Goal: Task Accomplishment & Management: Use online tool/utility

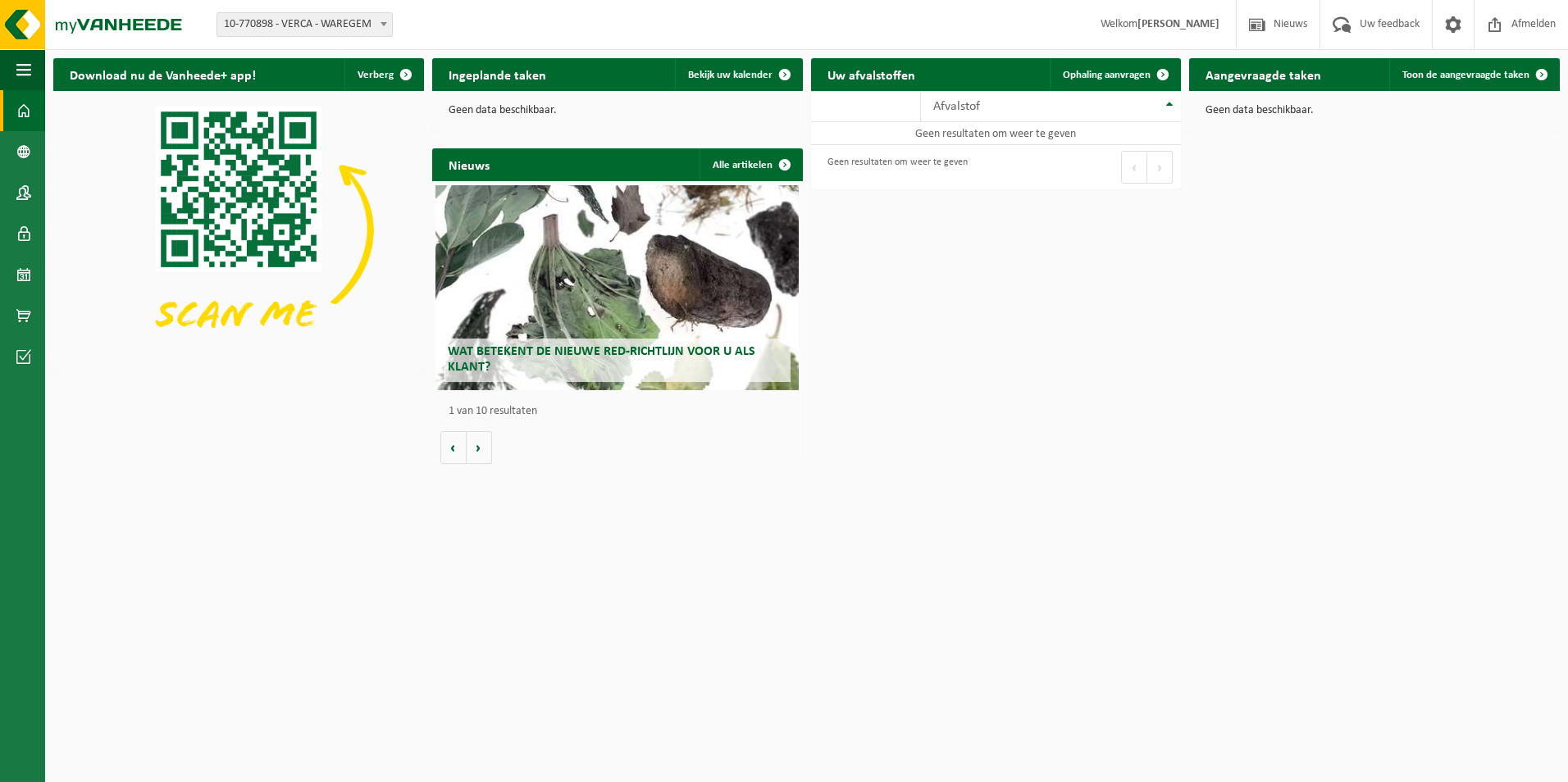
click at [348, 19] on span "10-770898 - VERCA - WAREGEM" at bounding box center [304, 25] width 174 height 23
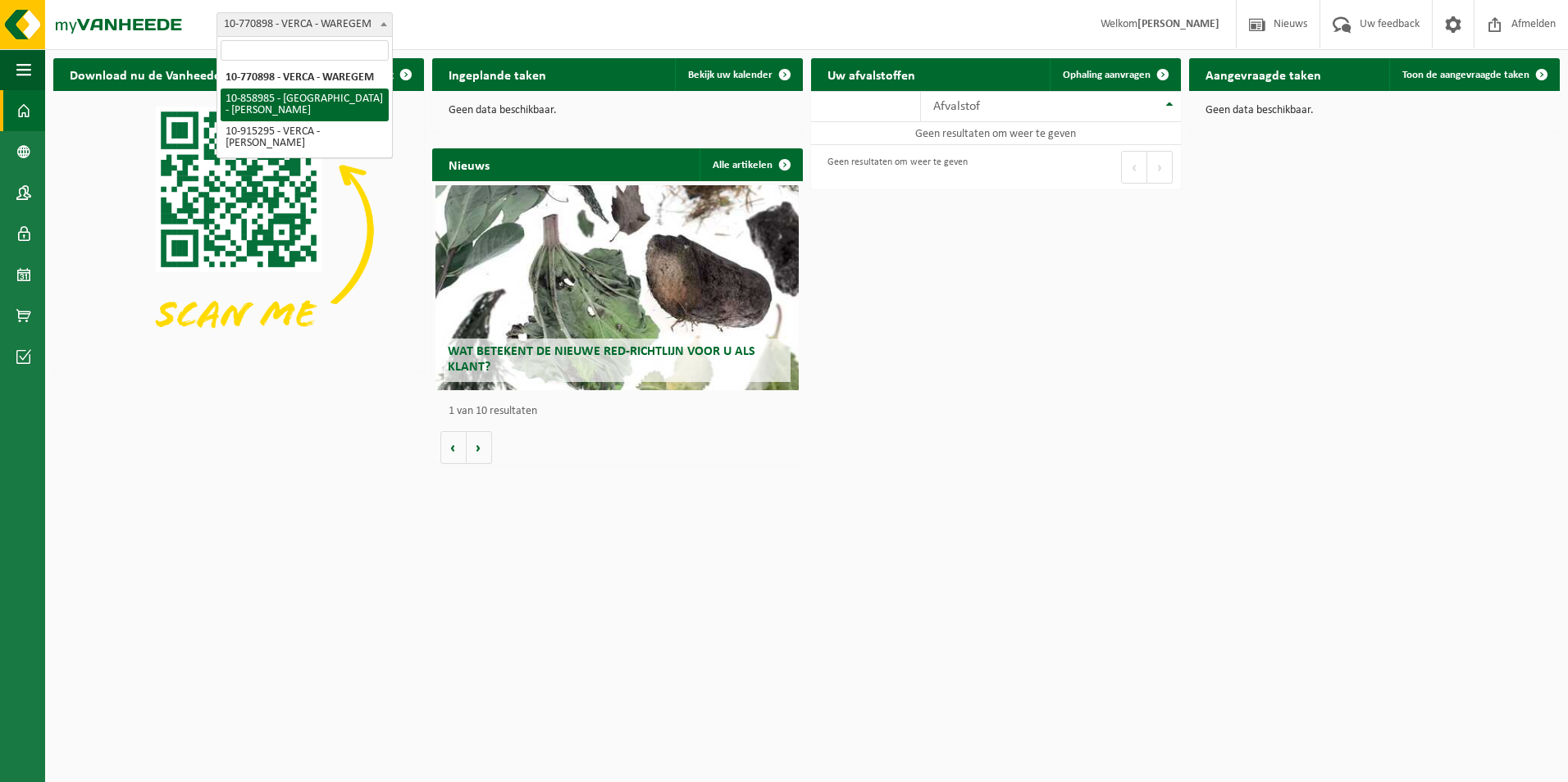
select select "99502"
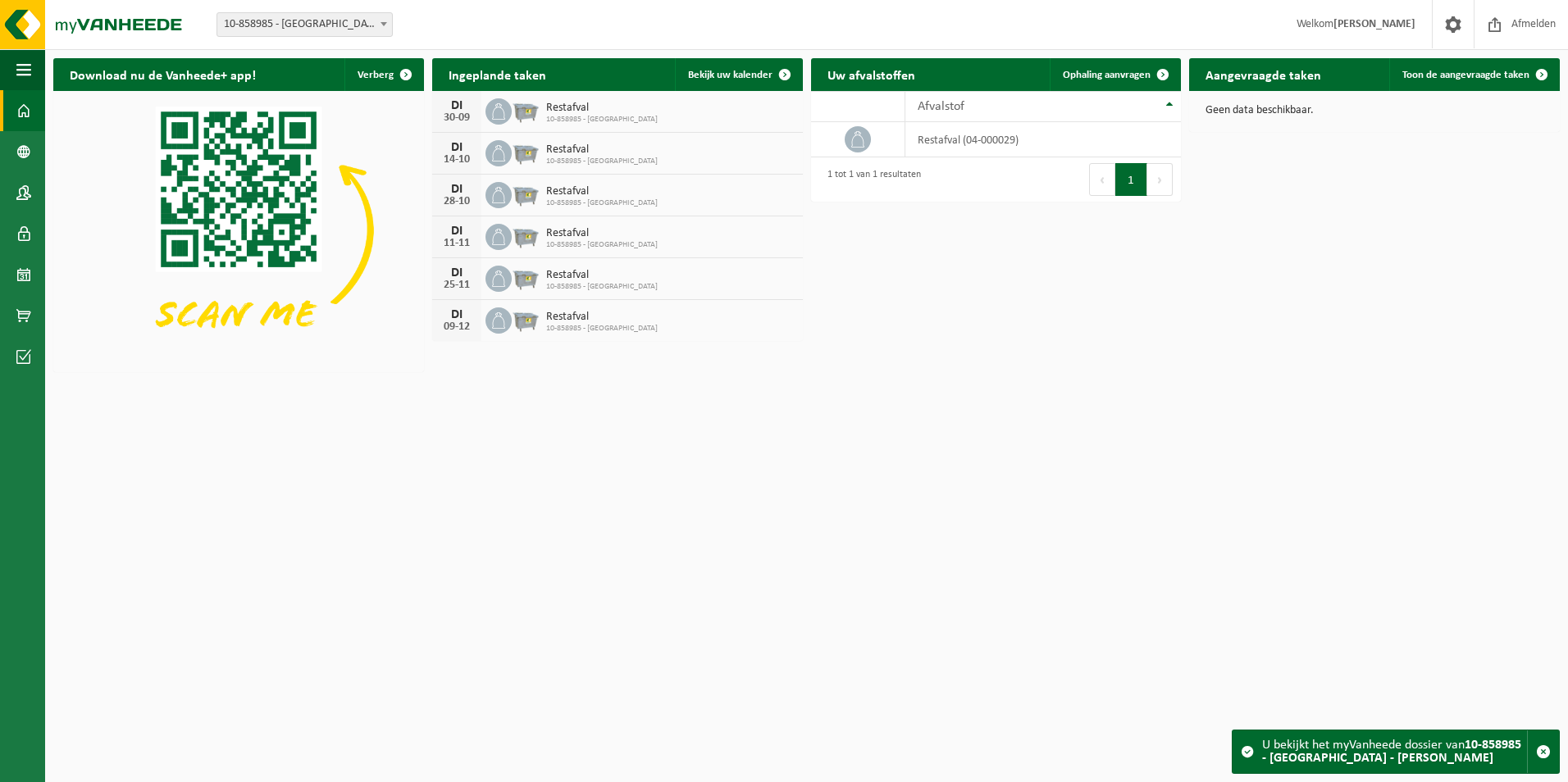
click at [349, 25] on span "10-858985 - [GEOGRAPHIC_DATA] - MOEN" at bounding box center [304, 25] width 174 height 23
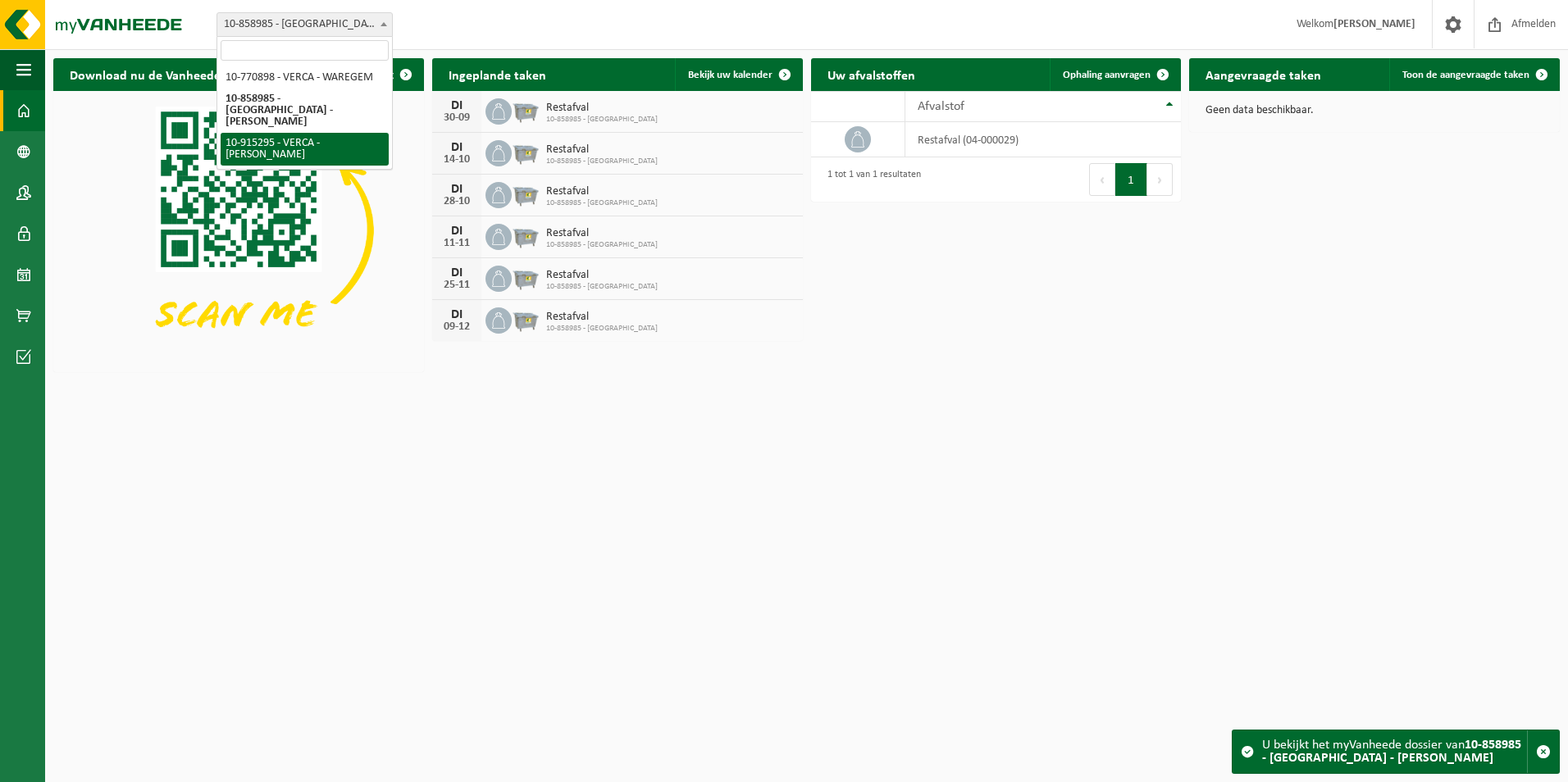
select select "126966"
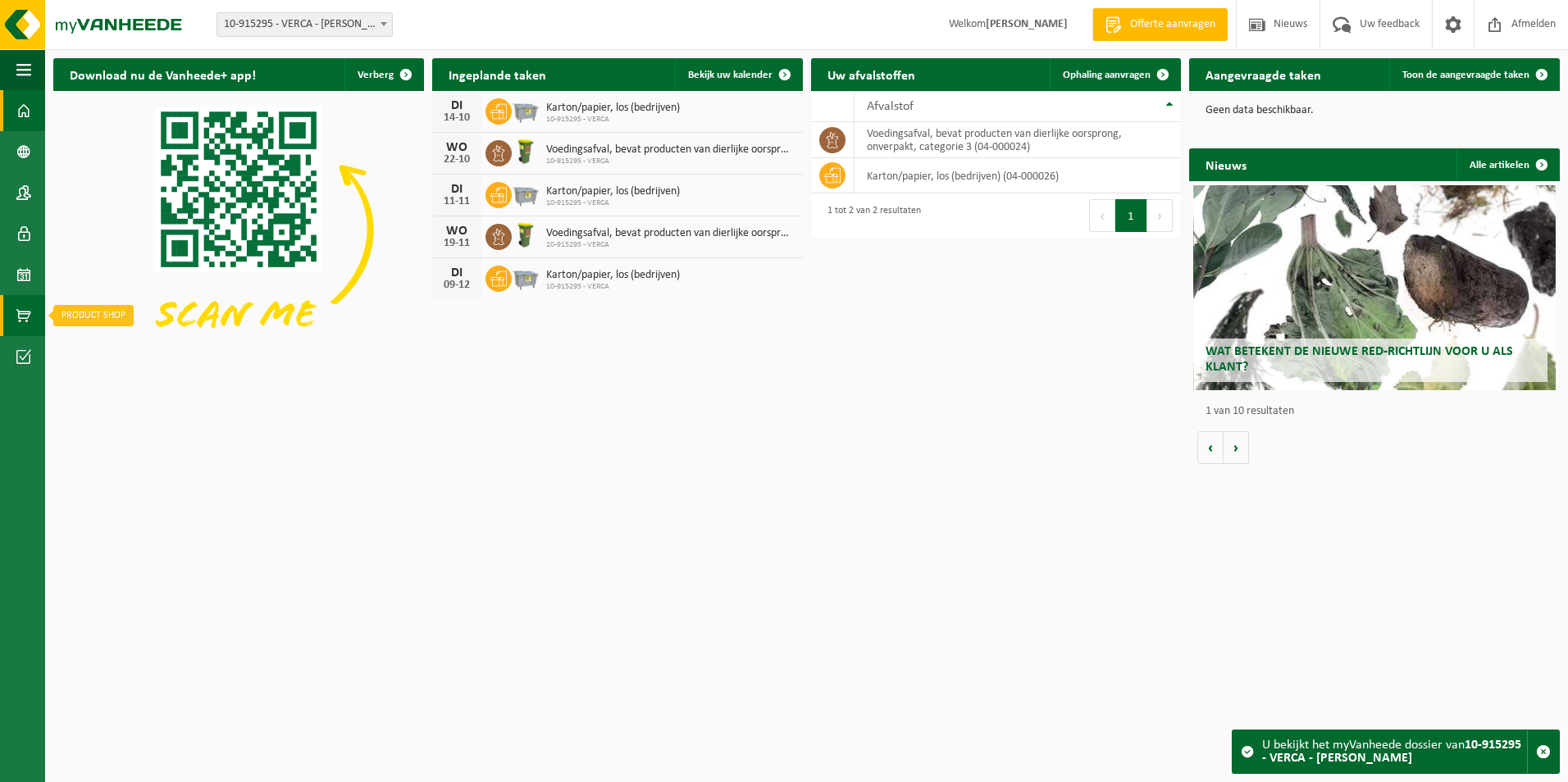
click at [22, 314] on span at bounding box center [24, 315] width 15 height 41
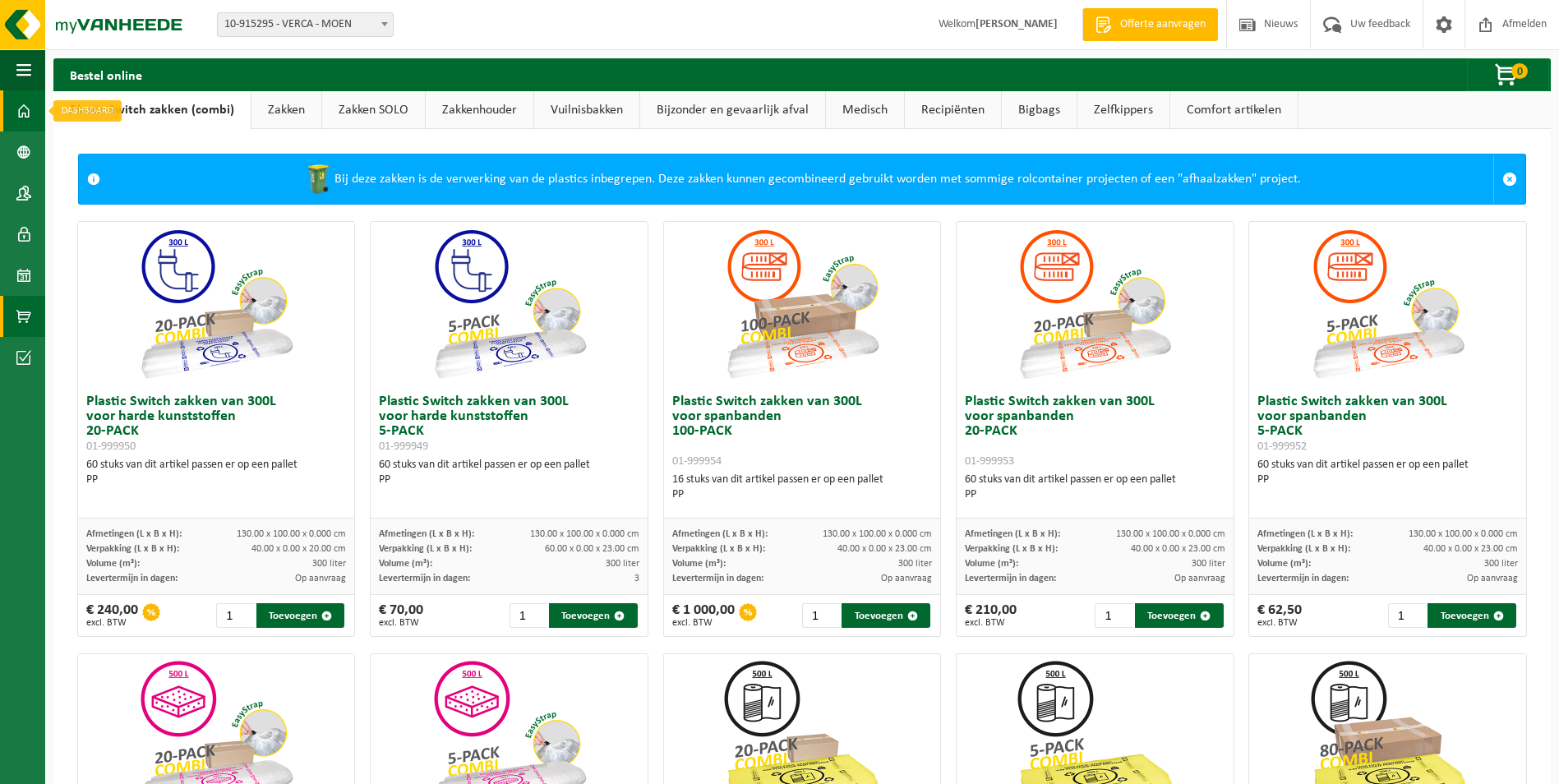
click at [26, 114] on span at bounding box center [24, 111] width 15 height 41
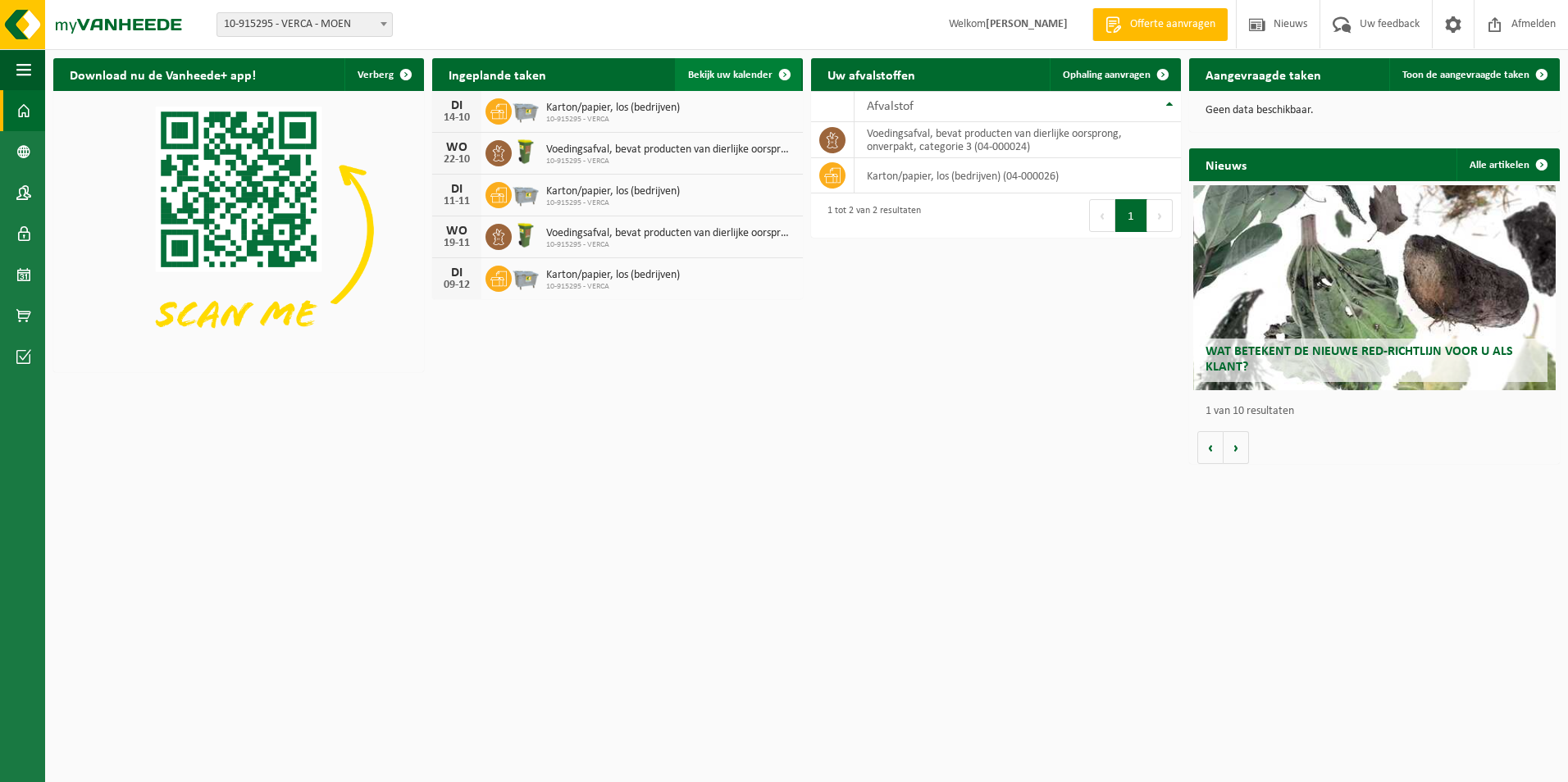
click at [785, 75] on span at bounding box center [785, 74] width 33 height 33
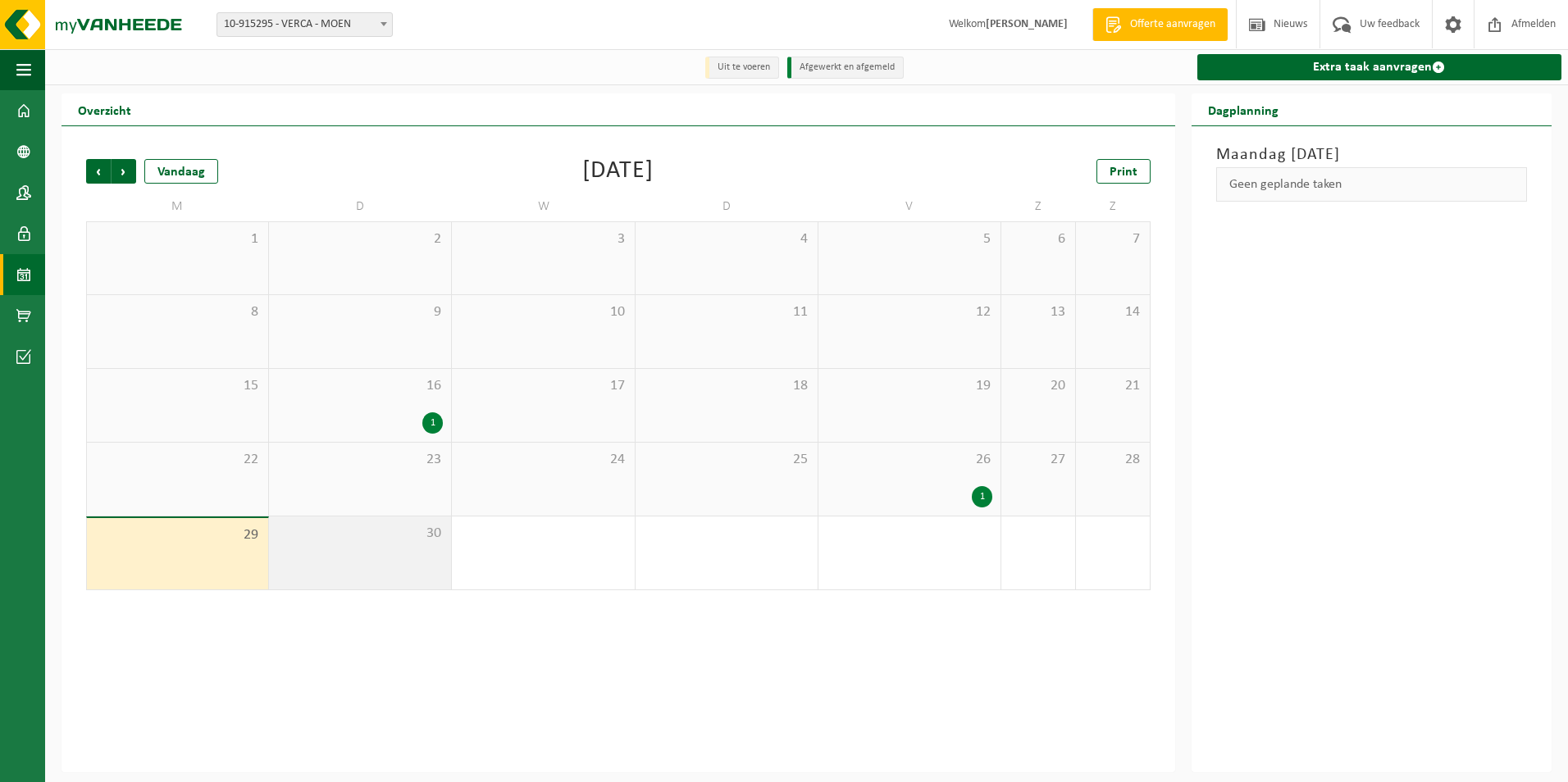
click at [378, 555] on div "30" at bounding box center [360, 552] width 182 height 73
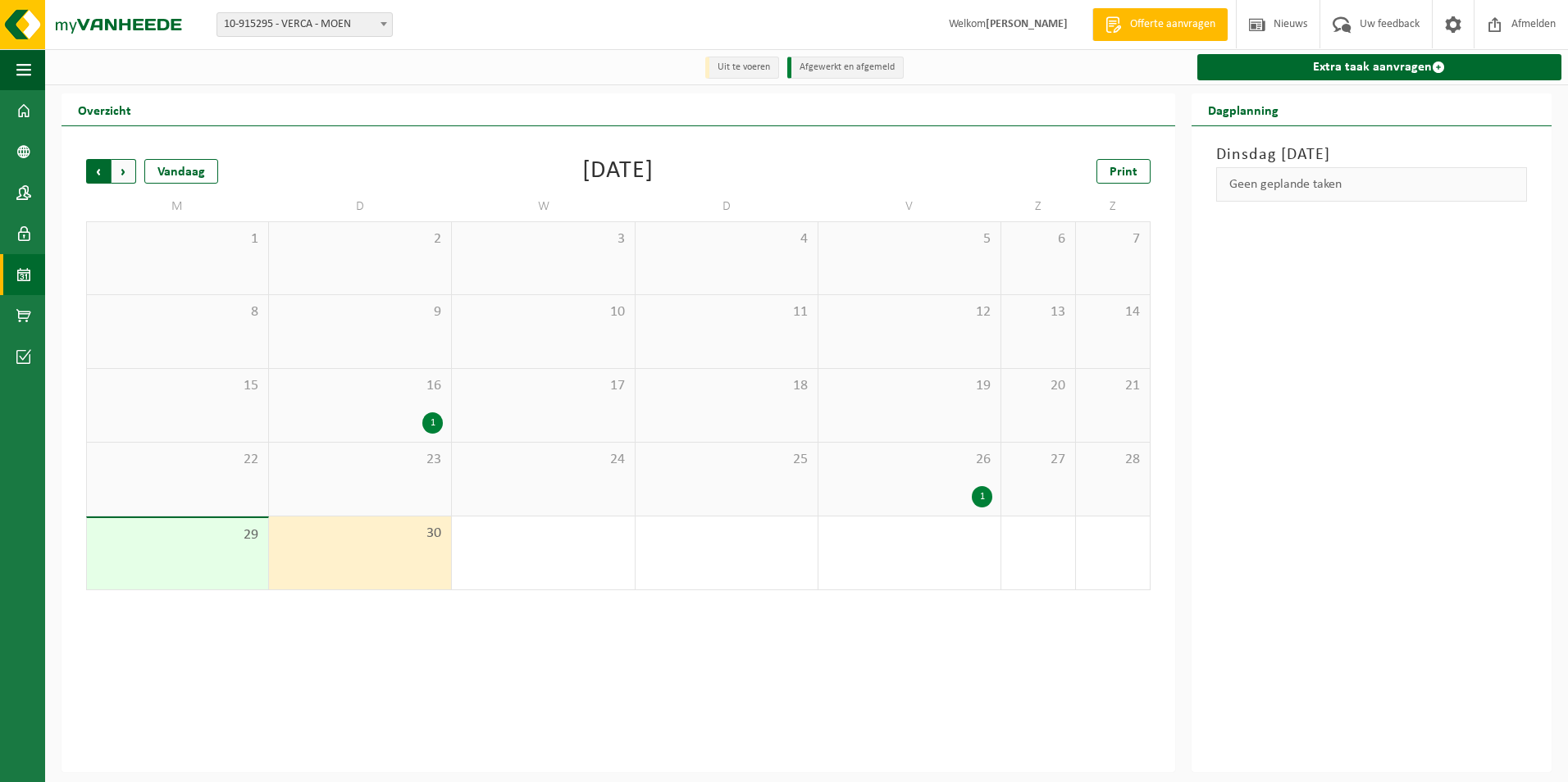
click at [127, 174] on span "Volgende" at bounding box center [124, 172] width 25 height 25
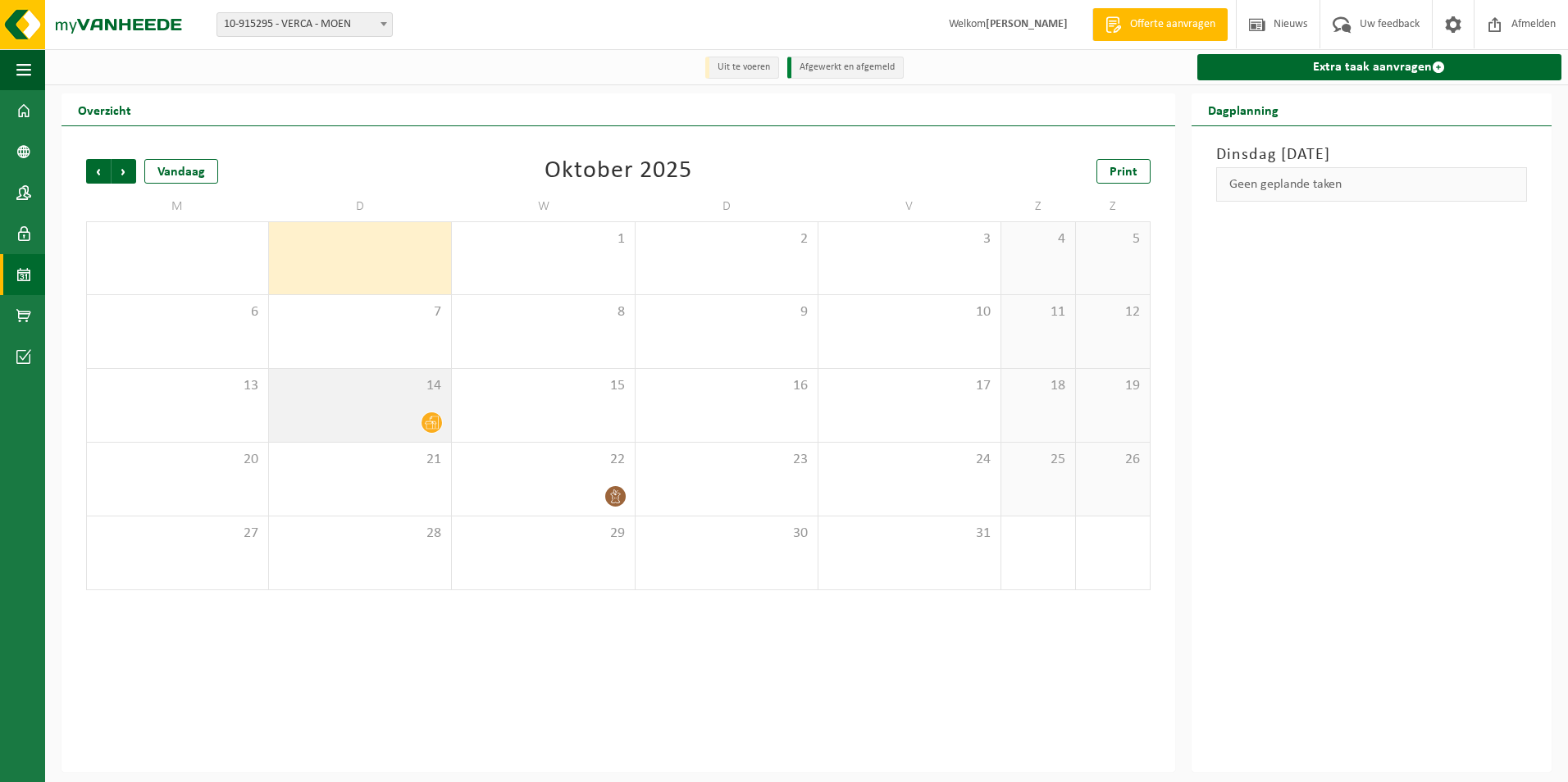
click at [436, 424] on icon at bounding box center [431, 423] width 14 height 13
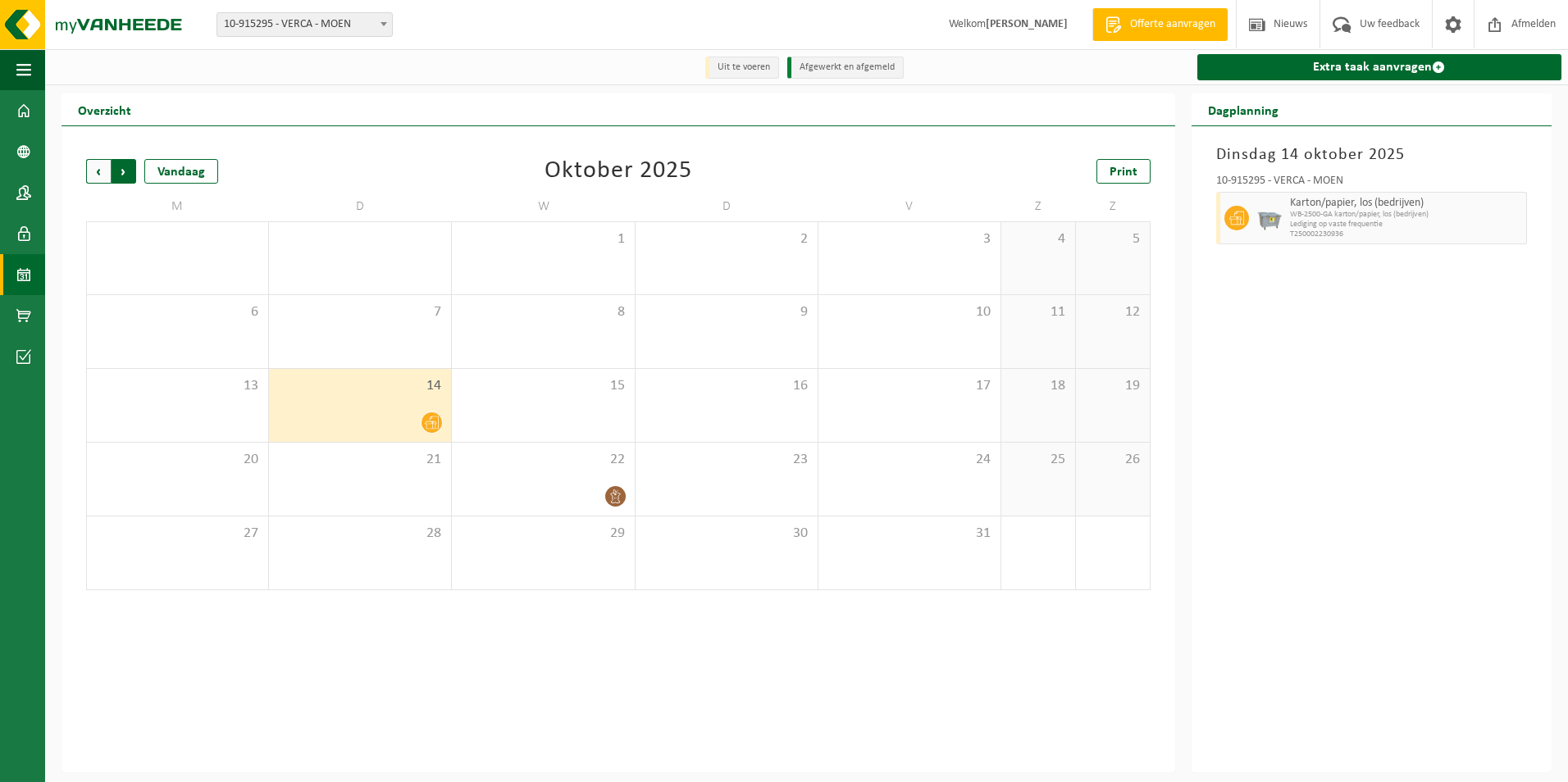
click at [94, 175] on span "Vorige" at bounding box center [98, 172] width 25 height 25
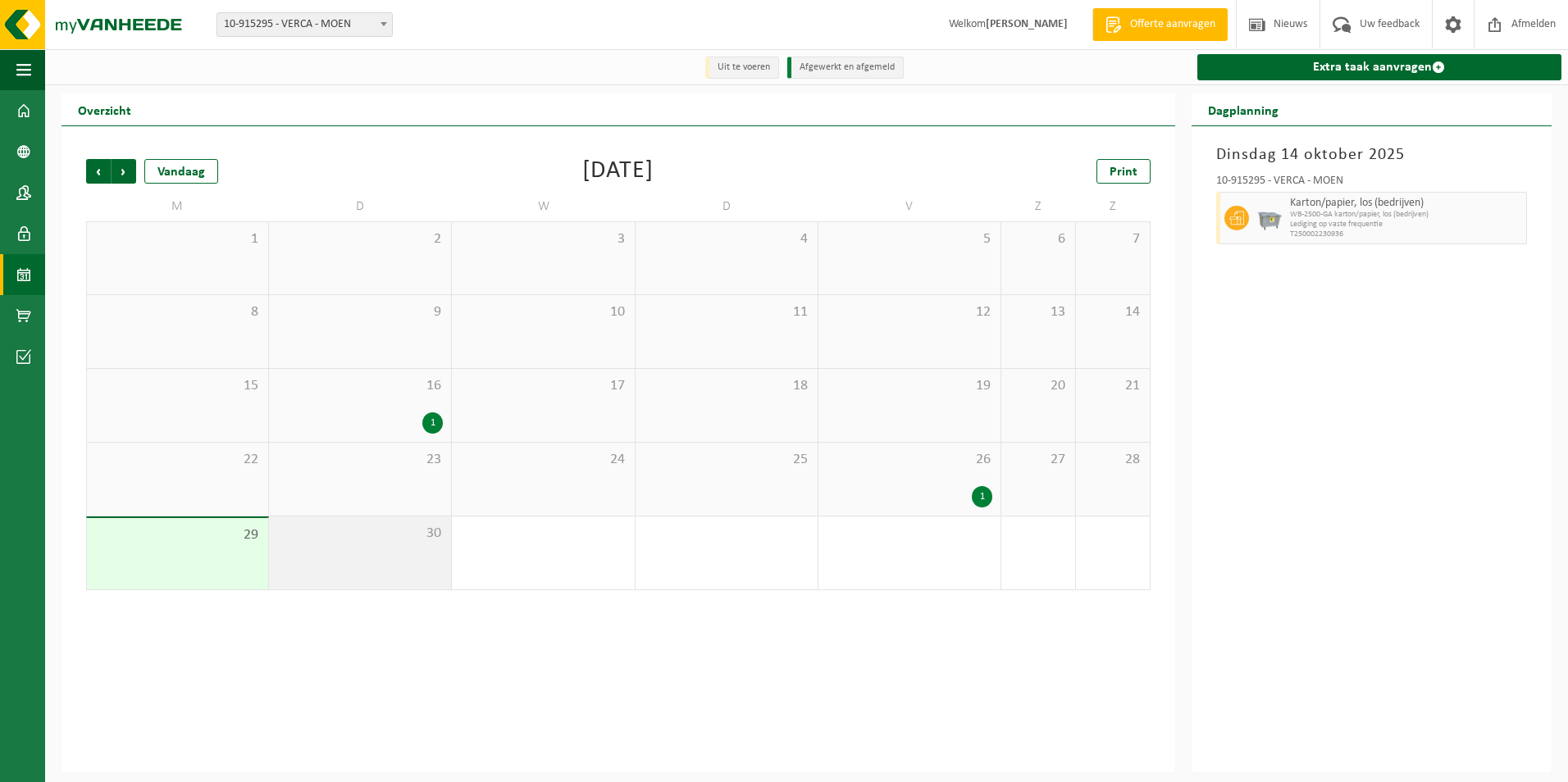
click at [397, 557] on div "30" at bounding box center [360, 552] width 182 height 73
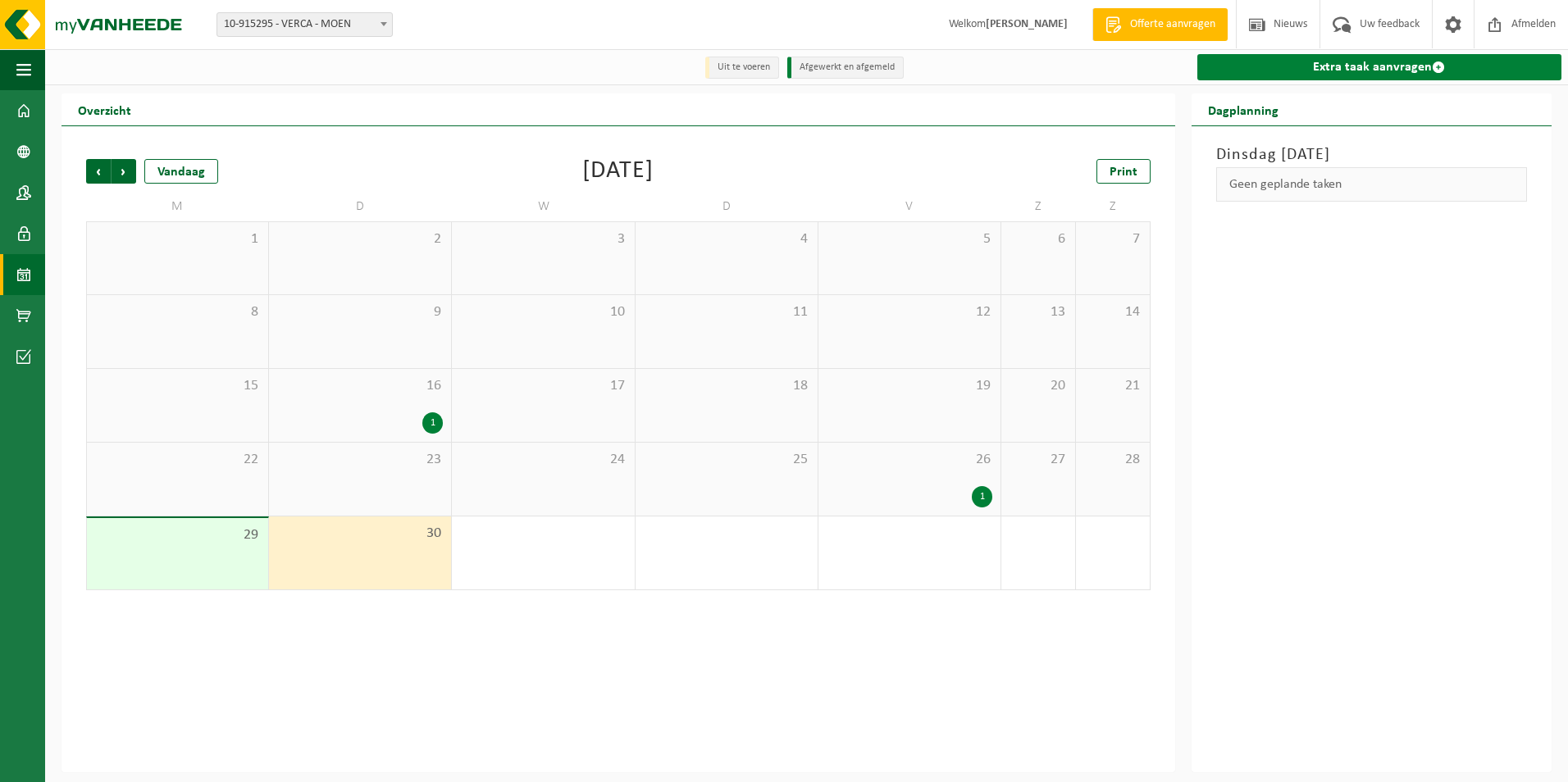
click at [1403, 63] on link "Extra taak aanvragen" at bounding box center [1379, 68] width 364 height 26
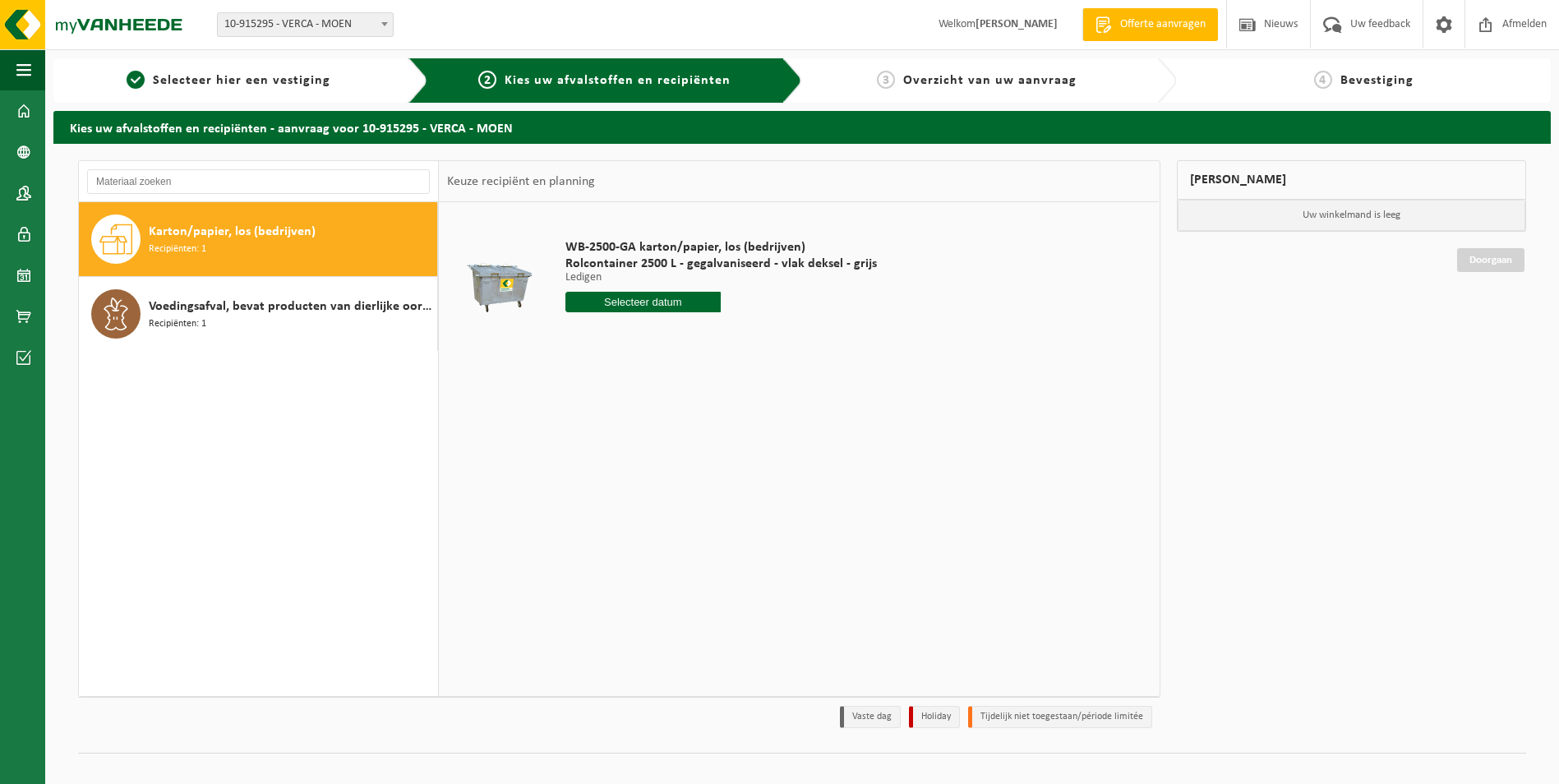
click at [219, 244] on div "Karton/papier, los (bedrijven) Recipiënten: 1" at bounding box center [291, 239] width 284 height 50
click at [686, 308] on input "text" at bounding box center [643, 301] width 156 height 21
click at [604, 504] on div "30" at bounding box center [609, 501] width 29 height 26
type input "Van 2025-09-30"
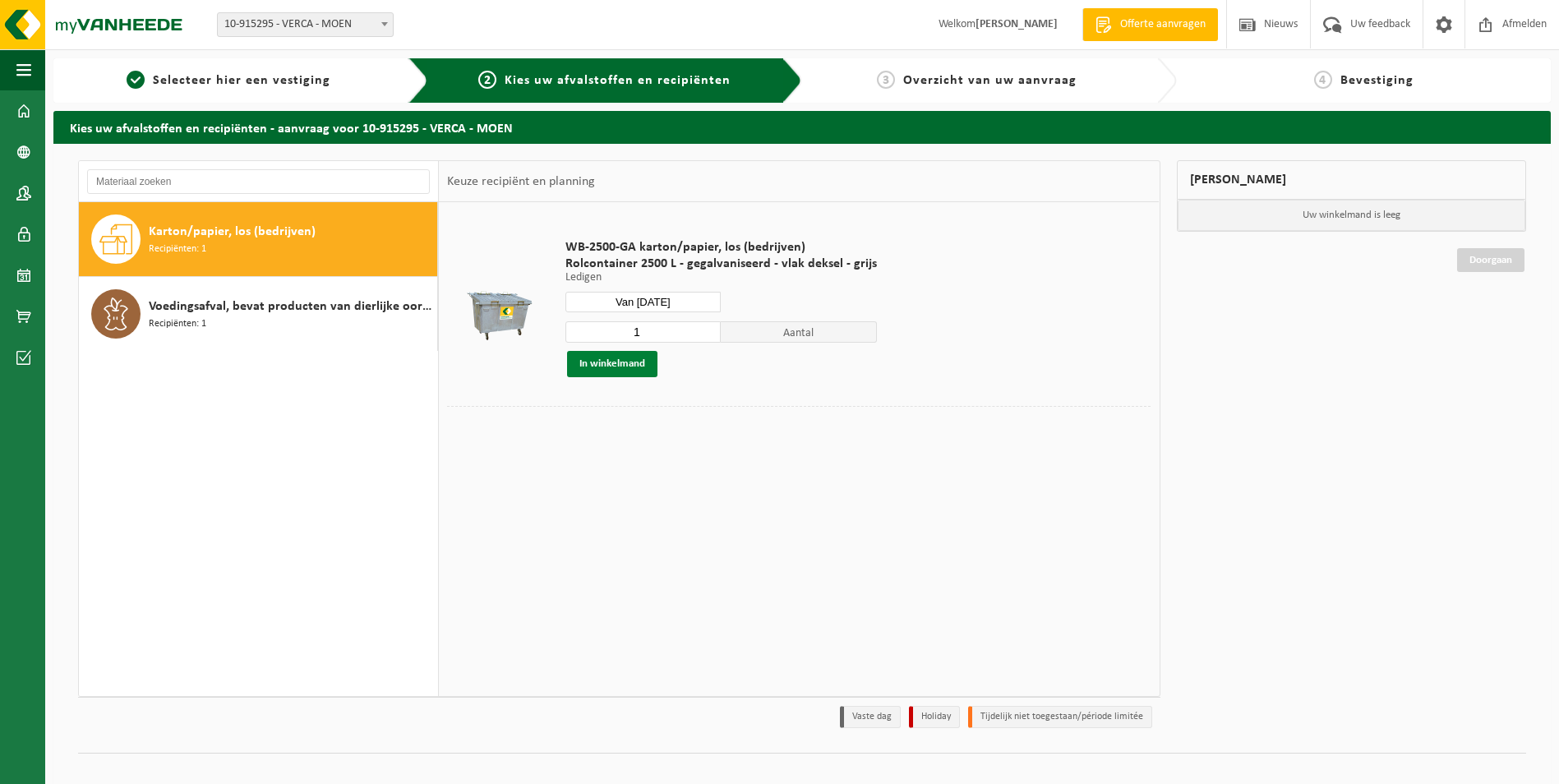
click at [633, 368] on button "In winkelmand" at bounding box center [612, 364] width 90 height 26
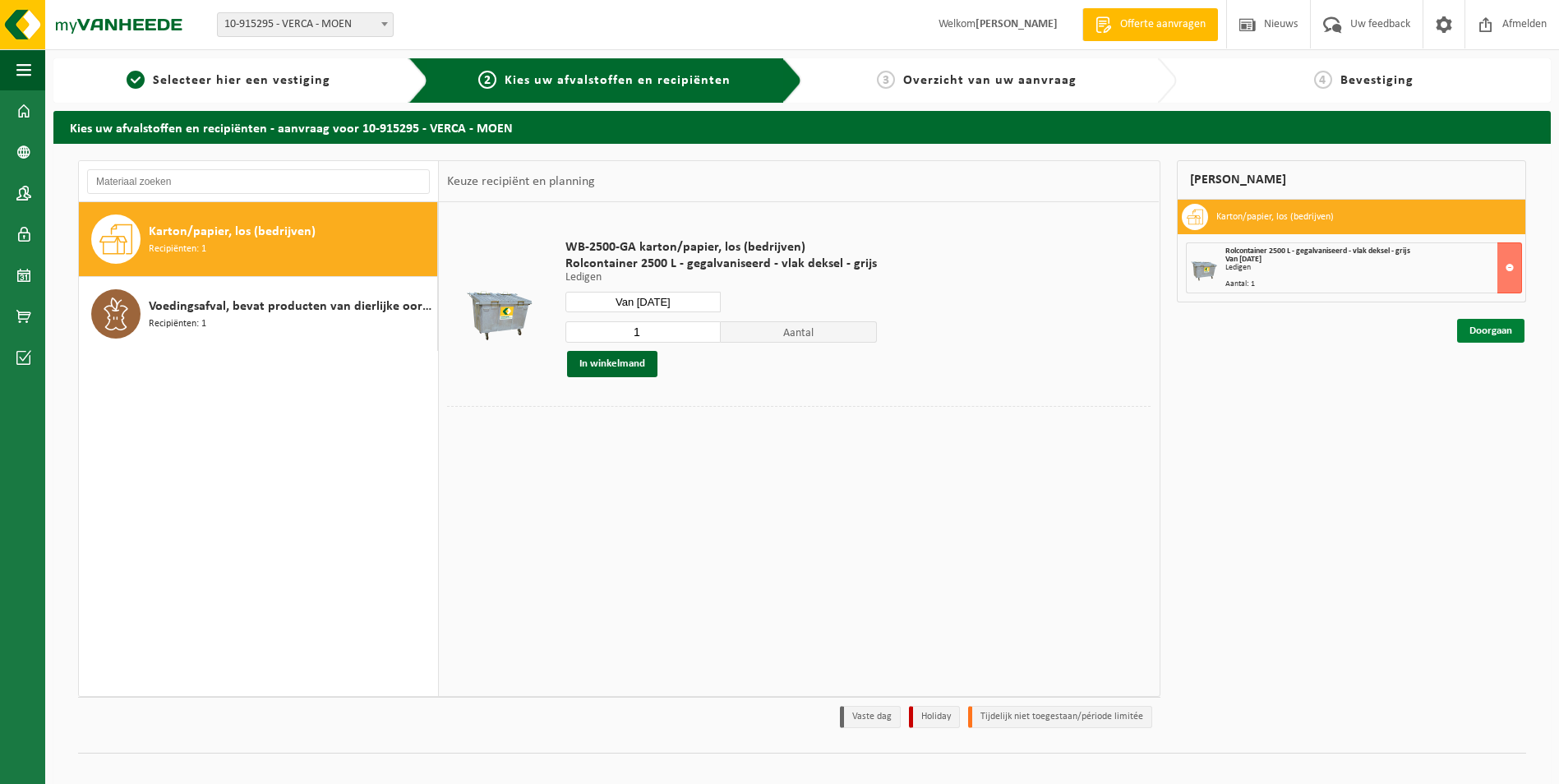
click at [1479, 325] on link "Doorgaan" at bounding box center [1490, 330] width 67 height 24
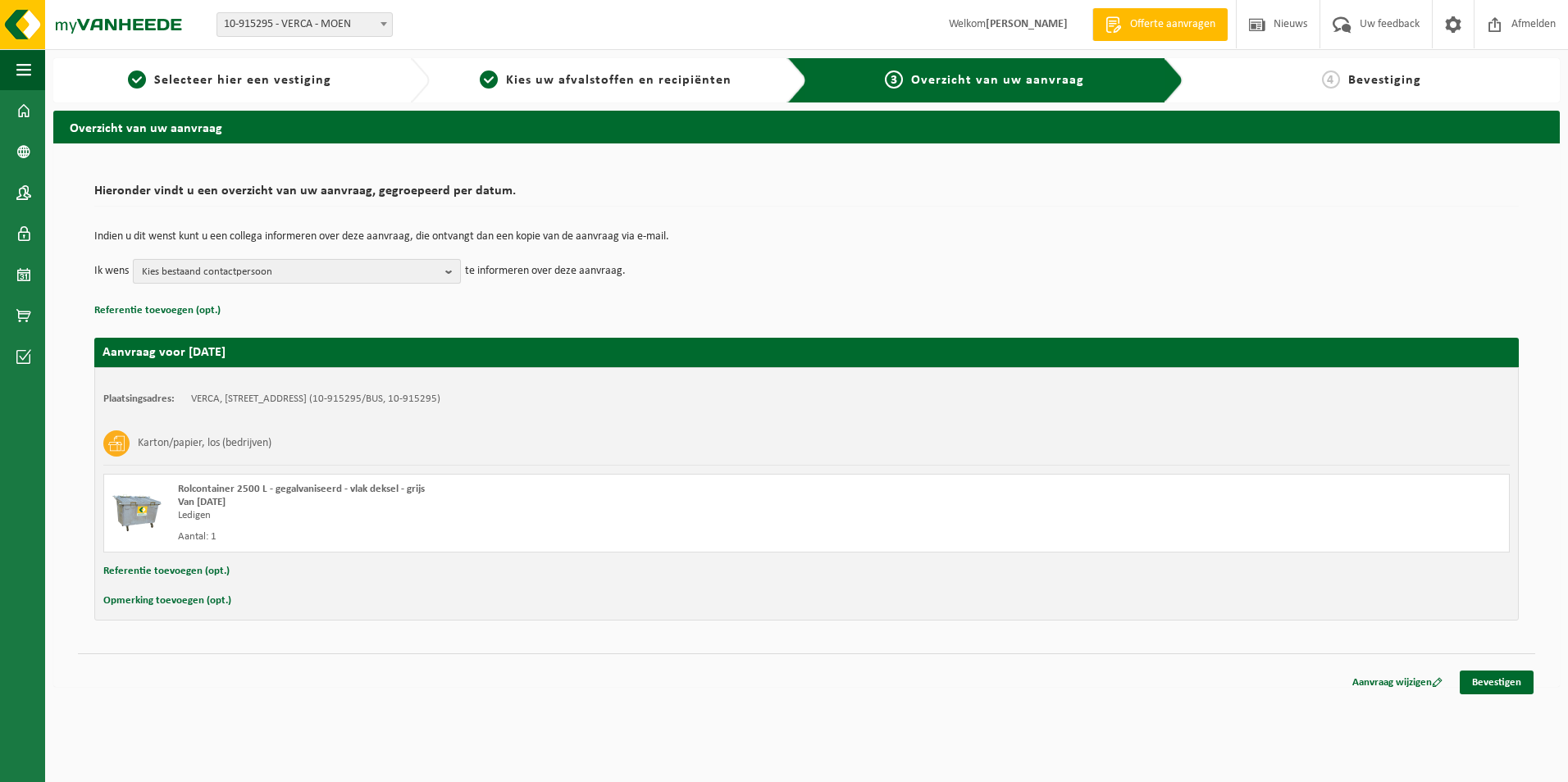
click at [449, 270] on b "button" at bounding box center [453, 272] width 15 height 23
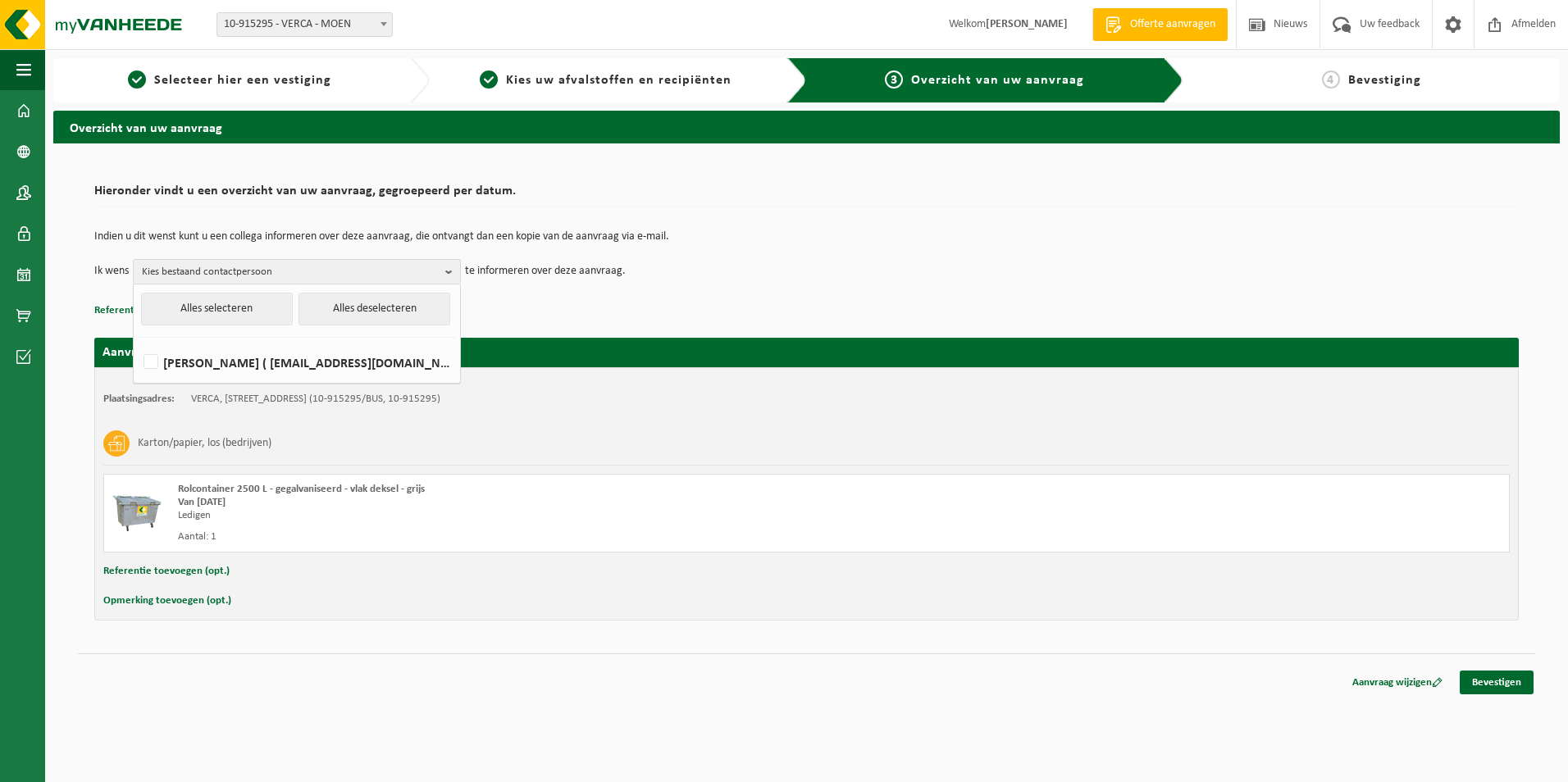
click at [839, 265] on td "Ik wens Kies bestaand contactpersoon Alles selecteren Alles deselecteren WIM VA…" at bounding box center [806, 272] width 1424 height 25
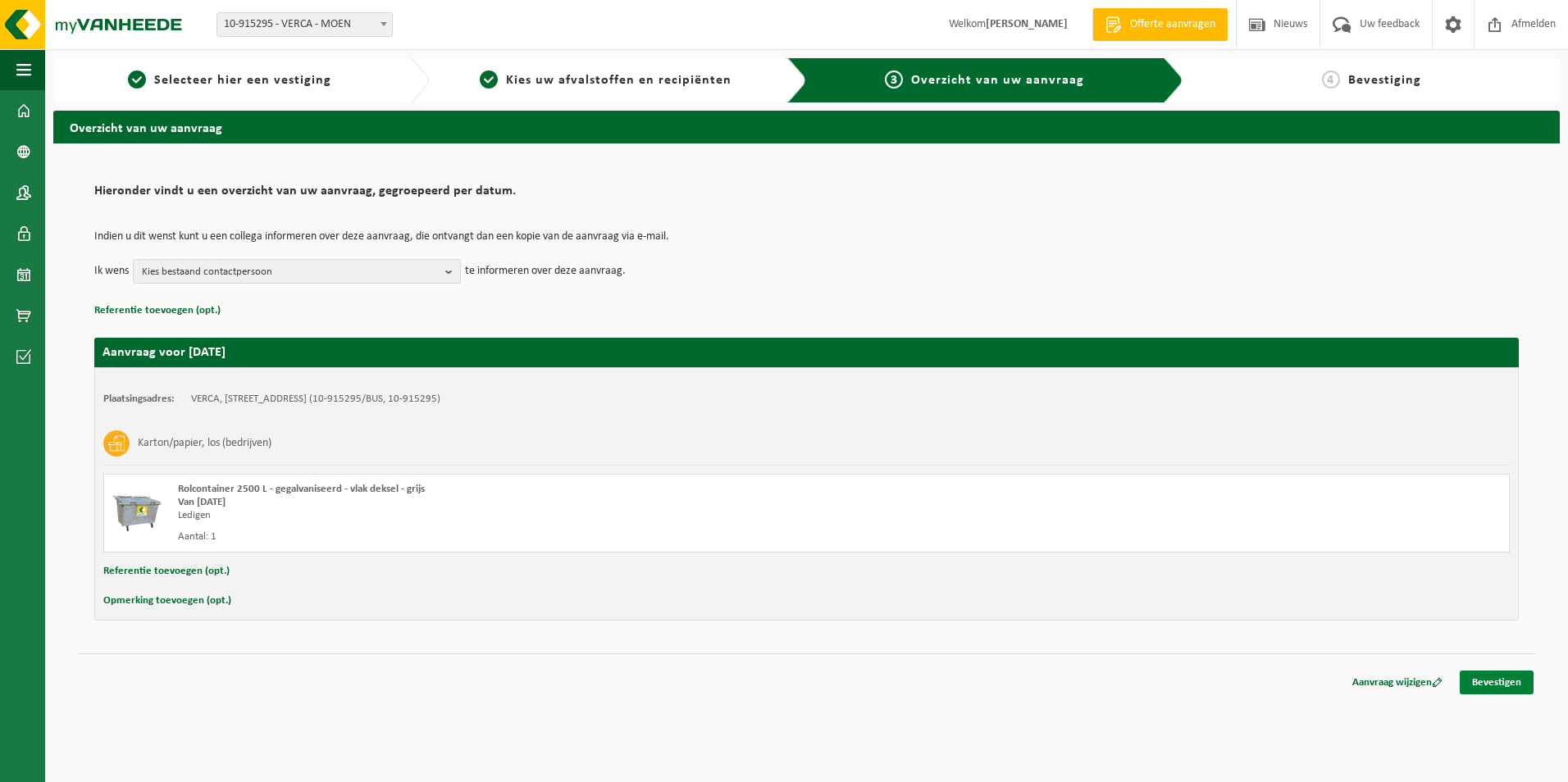
click at [1504, 679] on link "Bevestigen" at bounding box center [1496, 682] width 74 height 24
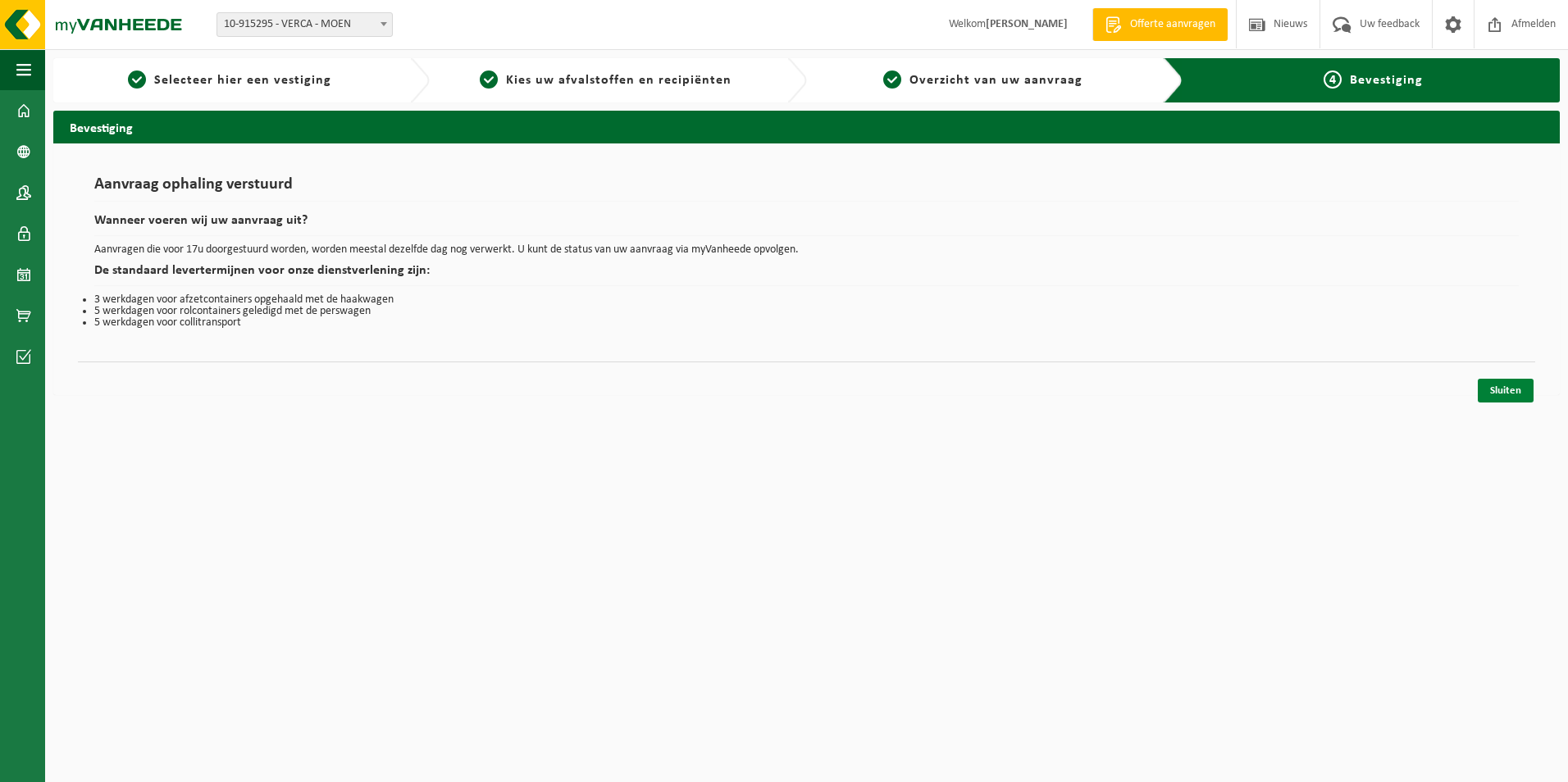
click at [1502, 382] on link "Sluiten" at bounding box center [1506, 391] width 56 height 24
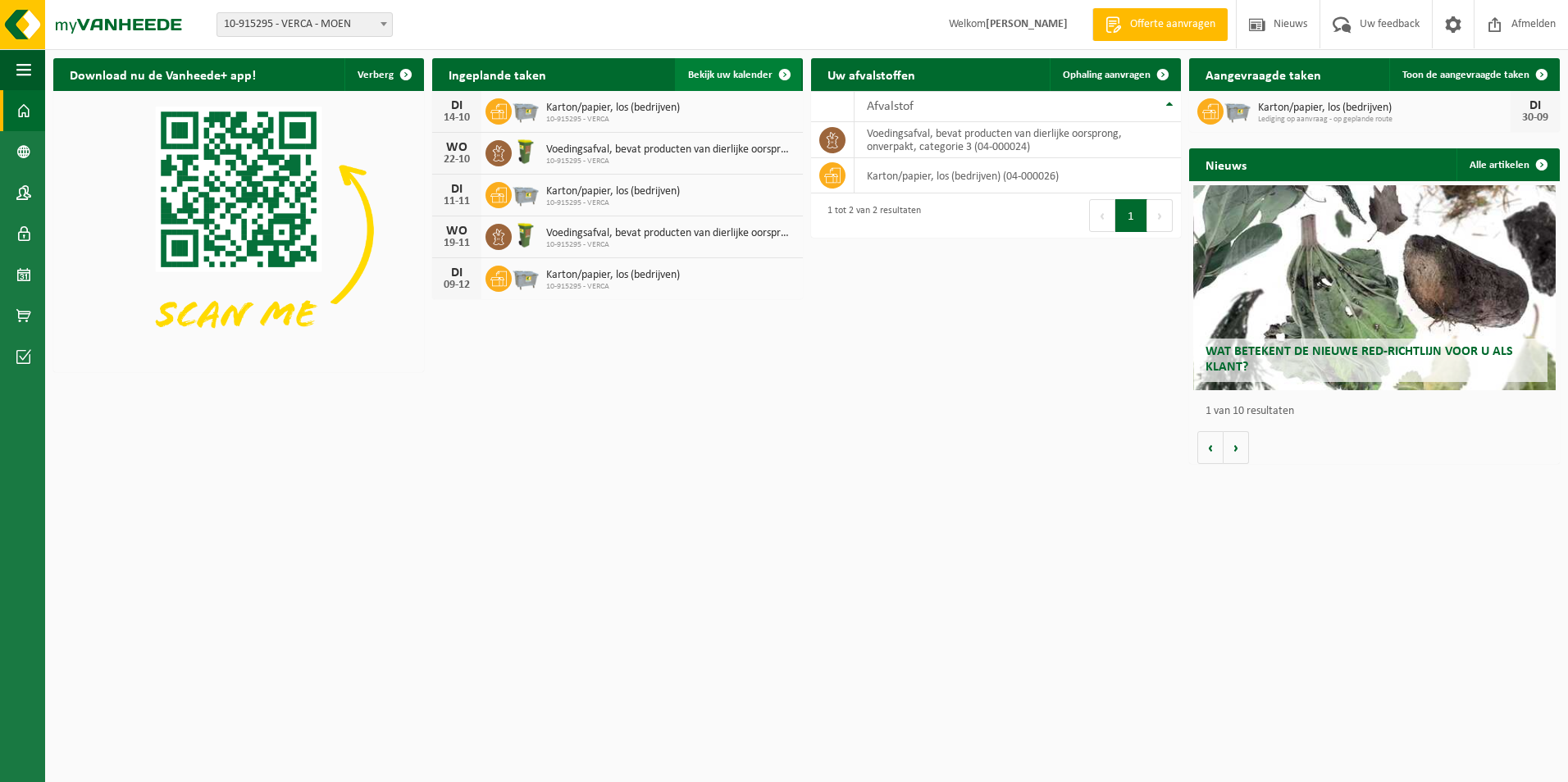
click at [796, 72] on span at bounding box center [785, 74] width 33 height 33
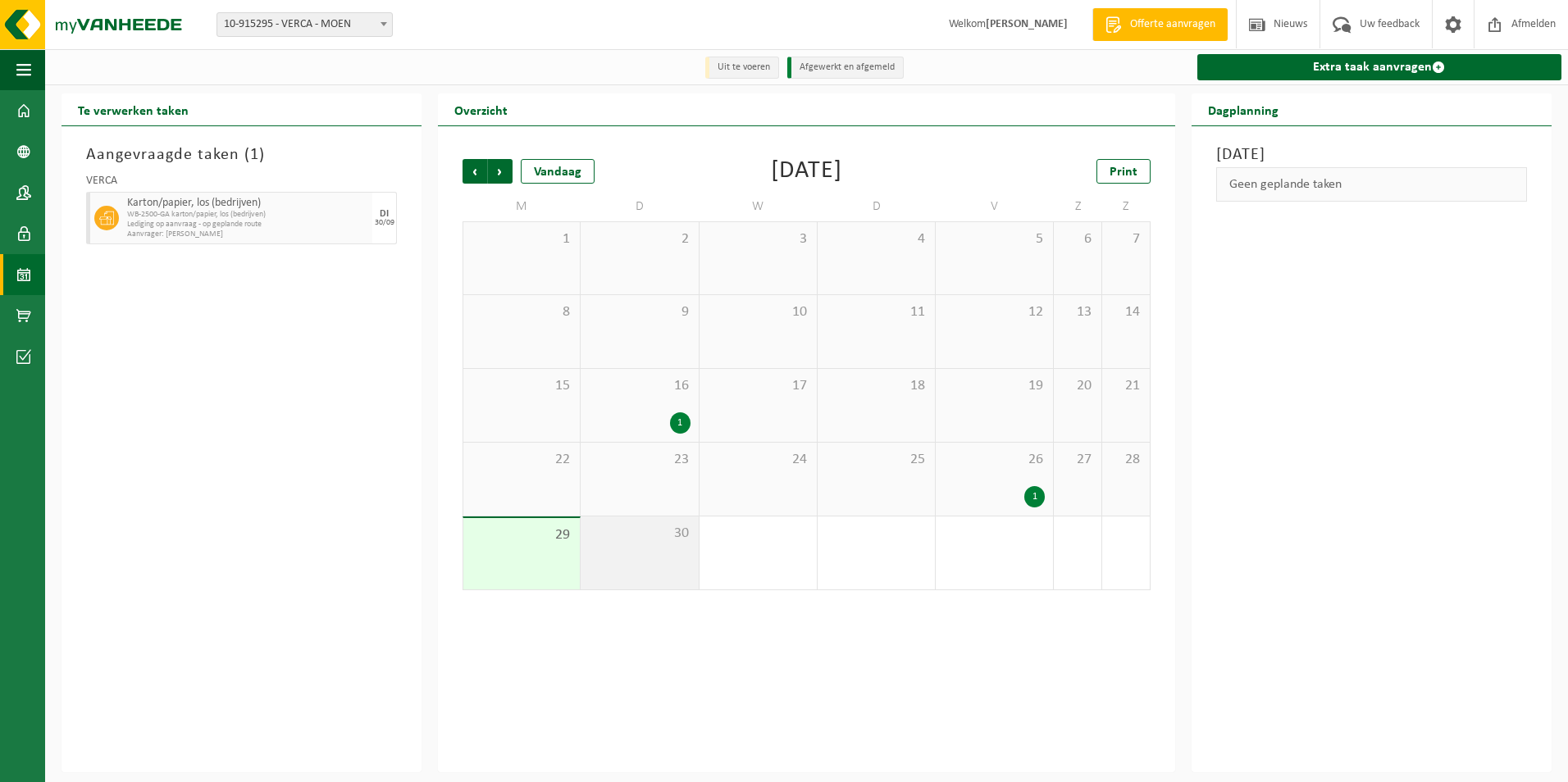
click at [669, 571] on div "30" at bounding box center [639, 552] width 117 height 73
click at [791, 538] on span "1" at bounding box center [758, 533] width 101 height 18
click at [377, 21] on span at bounding box center [384, 24] width 17 height 21
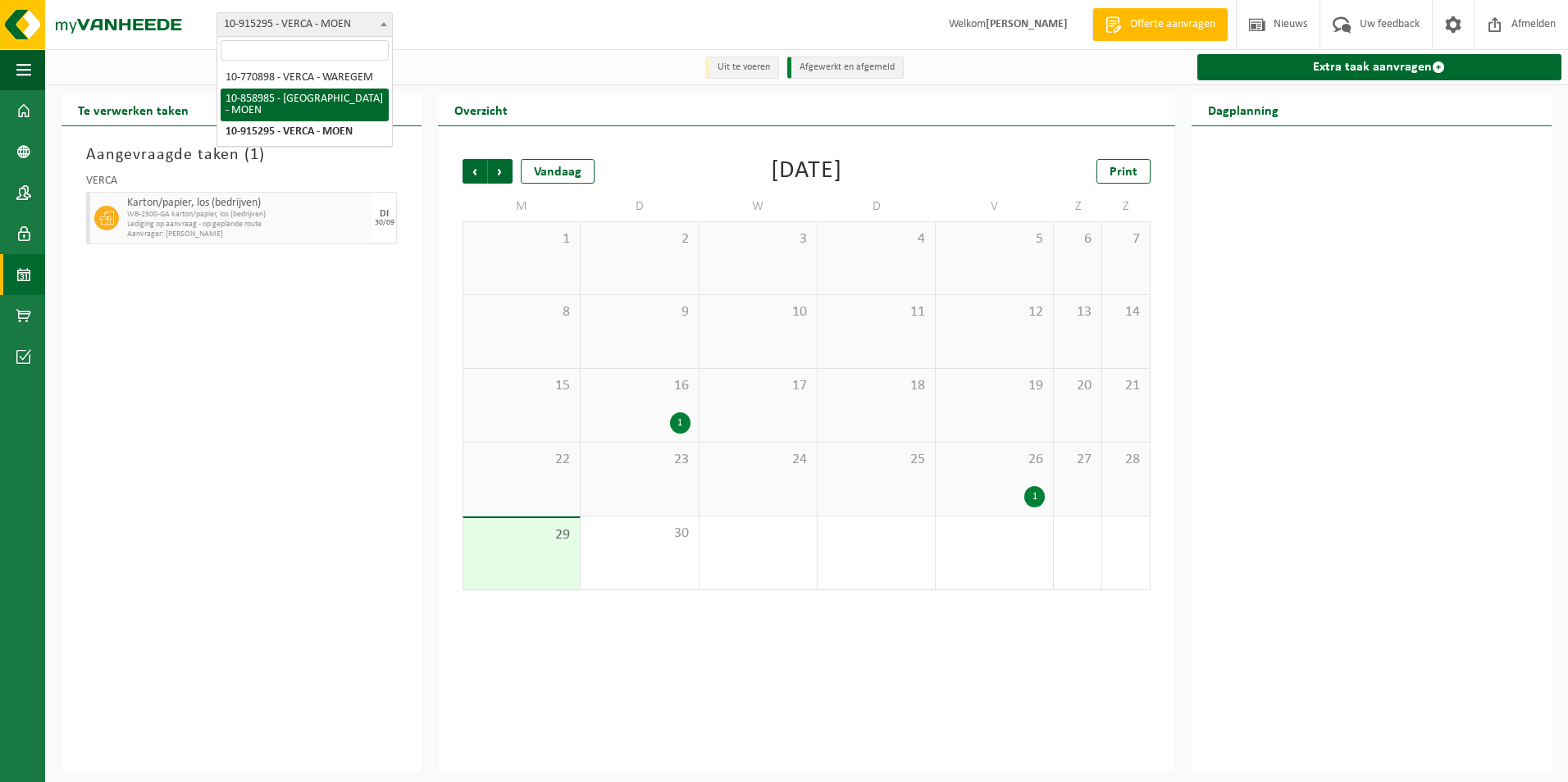
select select "99502"
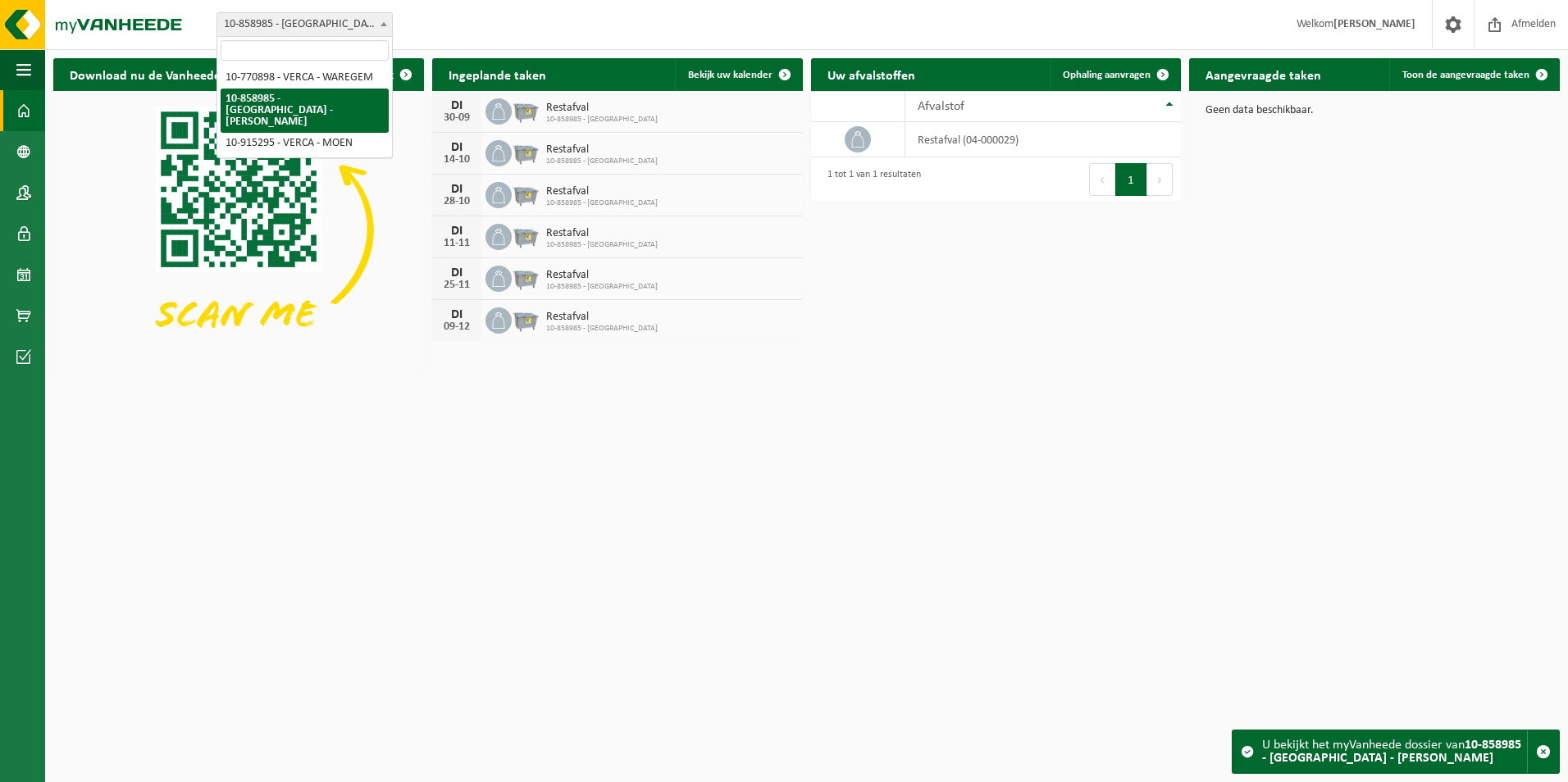
click at [334, 26] on span "10-858985 - [GEOGRAPHIC_DATA] - [PERSON_NAME]" at bounding box center [304, 25] width 174 height 23
select select "126966"
